Goal: Information Seeking & Learning: Find specific fact

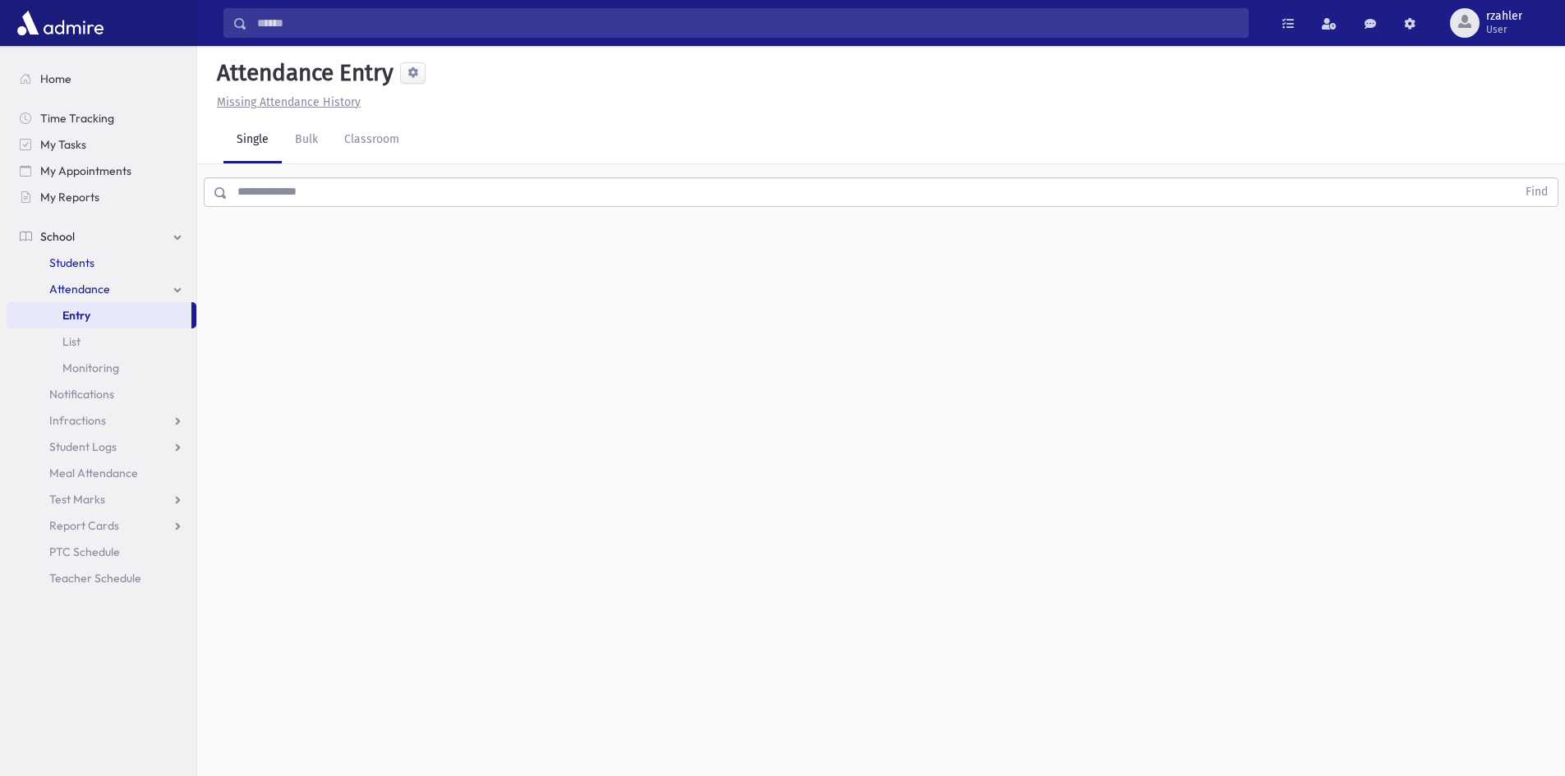
click at [118, 271] on link "Students" at bounding box center [102, 263] width 190 height 26
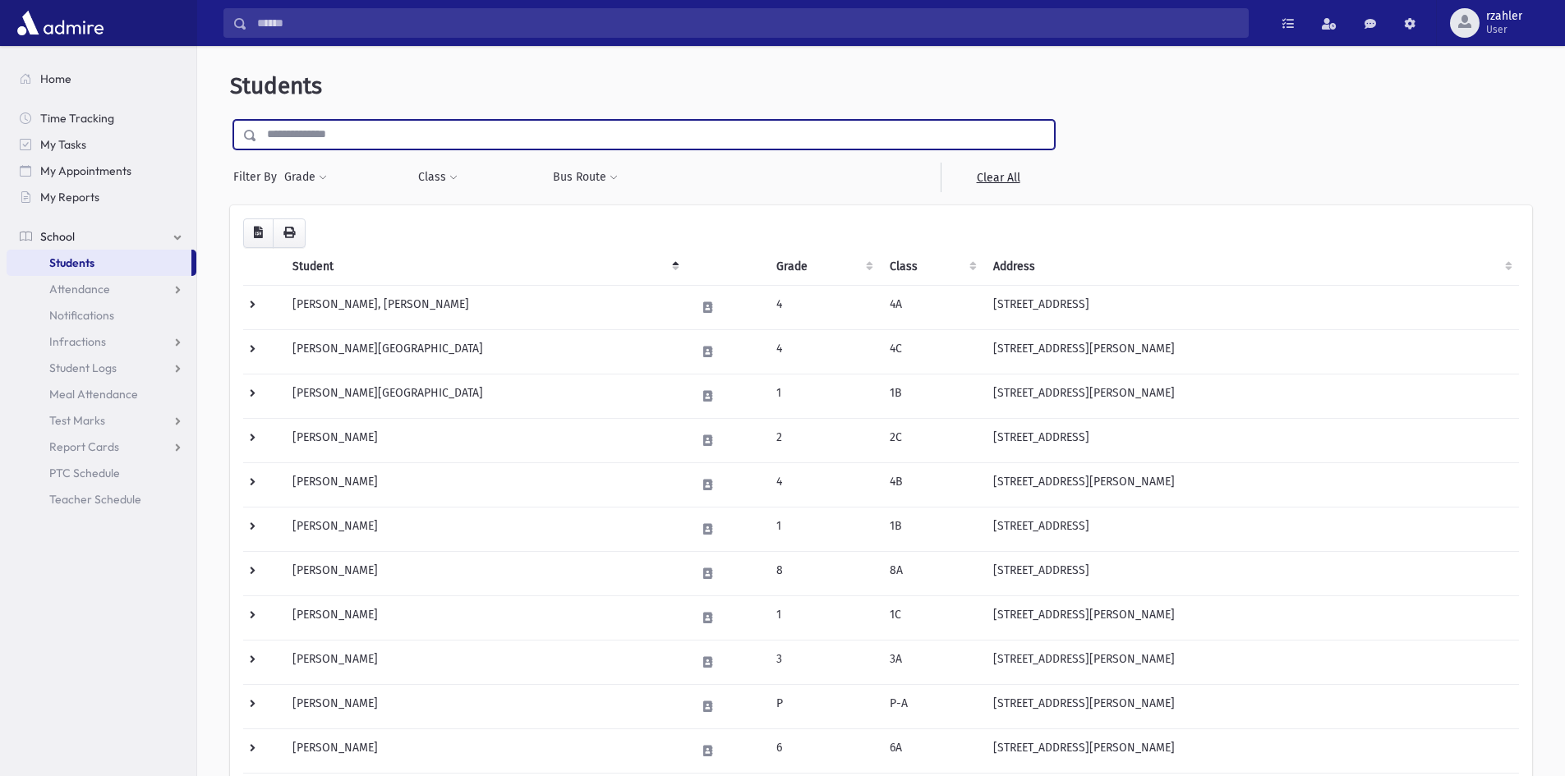
click at [323, 142] on input "text" at bounding box center [655, 135] width 797 height 30
type input "****"
click at [230, 120] on input "submit" at bounding box center [253, 131] width 46 height 22
